Goal: Find specific page/section: Find specific page/section

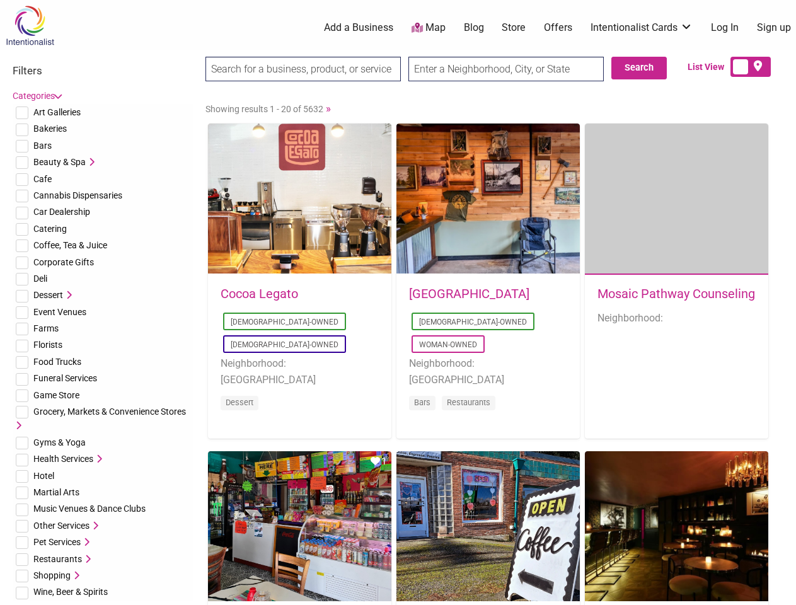
click at [398, 303] on div "[GEOGRAPHIC_DATA] [DEMOGRAPHIC_DATA]-Owned Woman-Owned Neighborhood: [GEOGRAPHI…" at bounding box center [489, 357] width 184 height 165
click at [57, 112] on span "Art Galleries" at bounding box center [56, 112] width 47 height 10
click at [50, 129] on span "Bakeries" at bounding box center [49, 129] width 33 height 10
click at [42, 146] on span "Bars" at bounding box center [42, 146] width 18 height 10
click at [59, 162] on span "Beauty & Spa" at bounding box center [59, 162] width 52 height 10
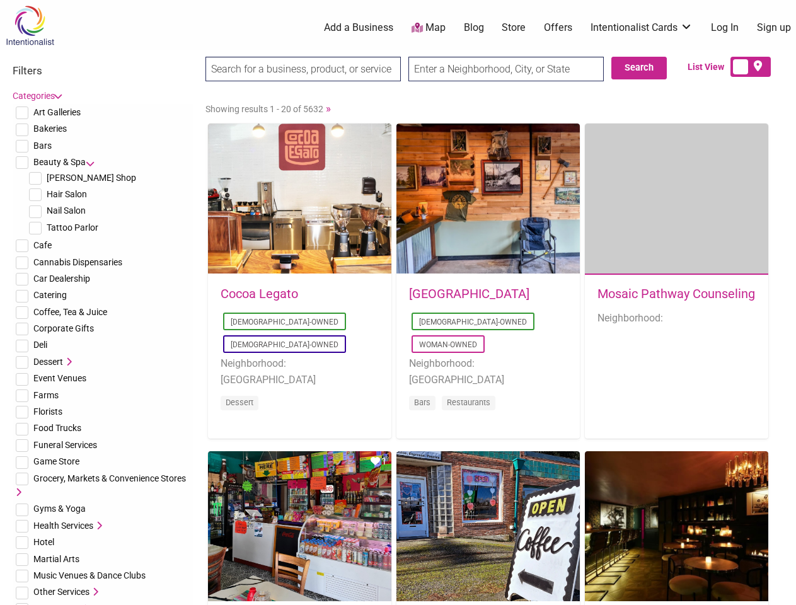
click at [90, 162] on icon at bounding box center [90, 162] width 9 height 9
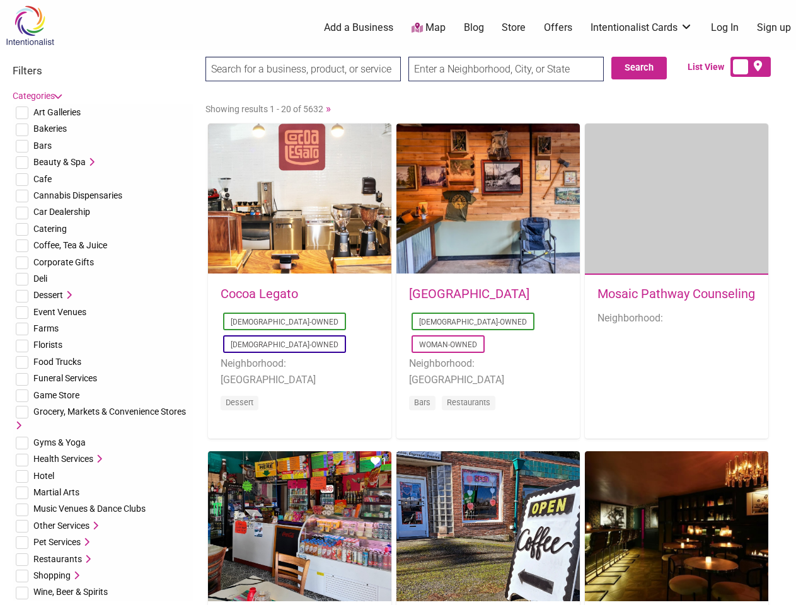
click at [42, 179] on span "Cafe" at bounding box center [42, 179] width 18 height 10
click at [78, 195] on span "Cannabis Dispensaries" at bounding box center [77, 195] width 89 height 10
click at [62, 212] on span "Car Dealership" at bounding box center [61, 212] width 57 height 10
click at [50, 229] on span "Catering" at bounding box center [49, 229] width 33 height 10
